Goal: Find specific page/section: Find specific page/section

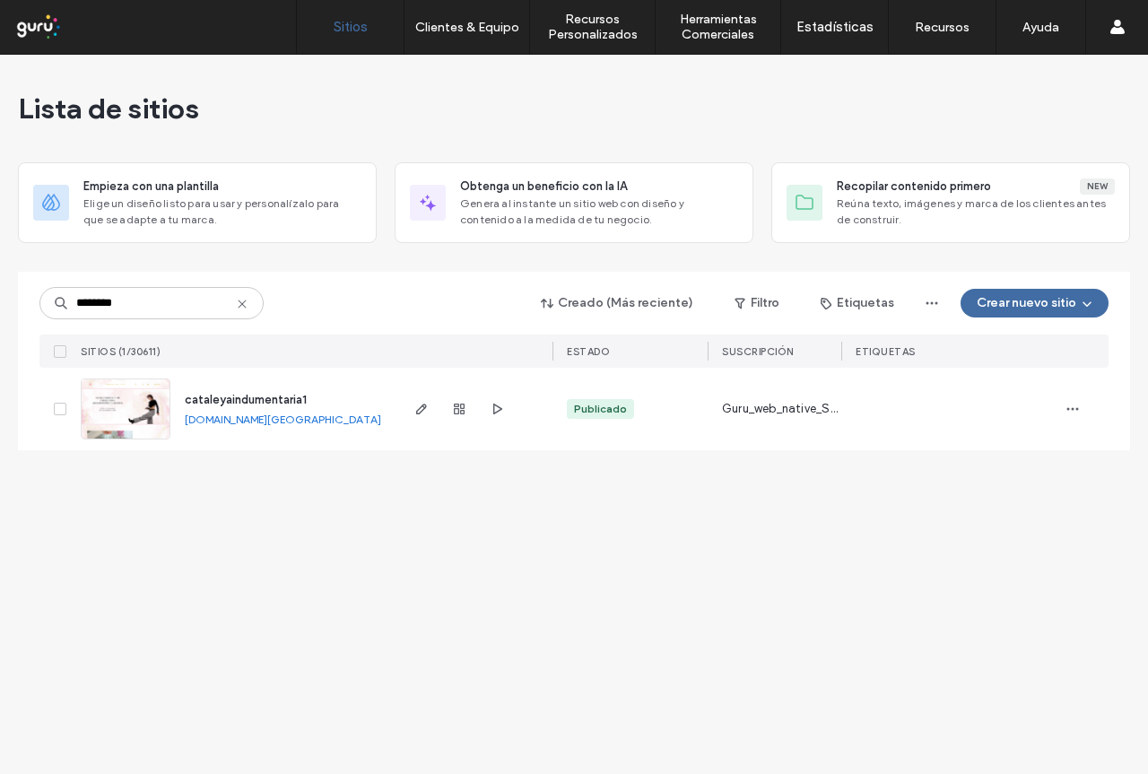
type input "********"
click at [274, 401] on span "cataleyaindumentaria1" at bounding box center [246, 399] width 122 height 13
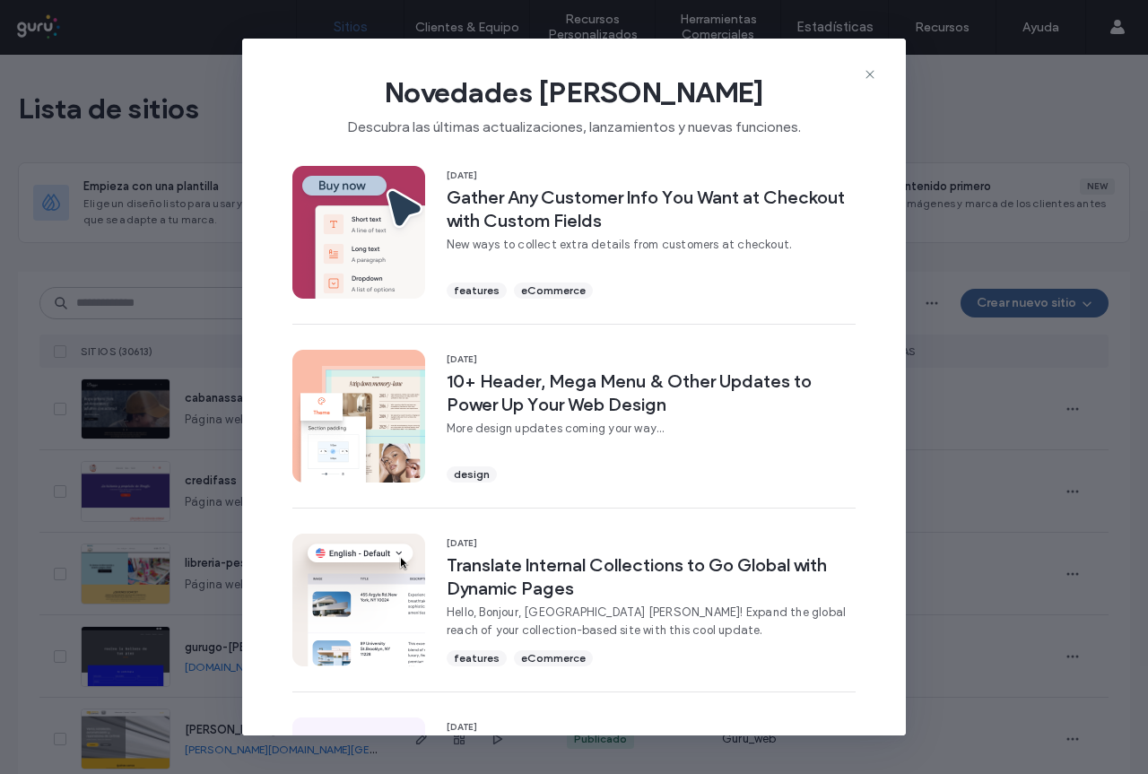
click at [317, 58] on div "Novedades [PERSON_NAME] Descubra las últimas actualizaciones, lanzamientos y nu…" at bounding box center [574, 99] width 664 height 120
click at [868, 75] on icon at bounding box center [870, 74] width 14 height 14
